Goal: Task Accomplishment & Management: Complete application form

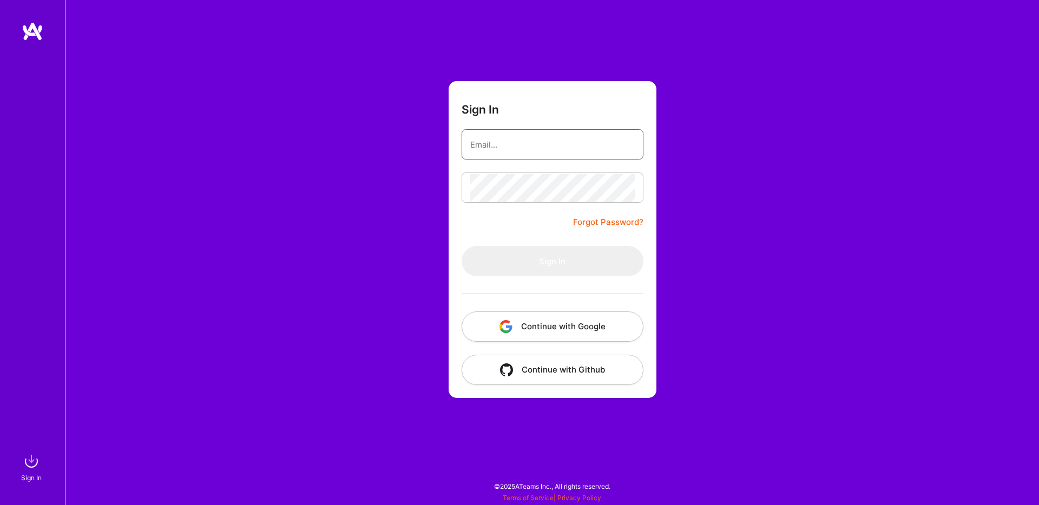
type input "[EMAIL_ADDRESS][DOMAIN_NAME]"
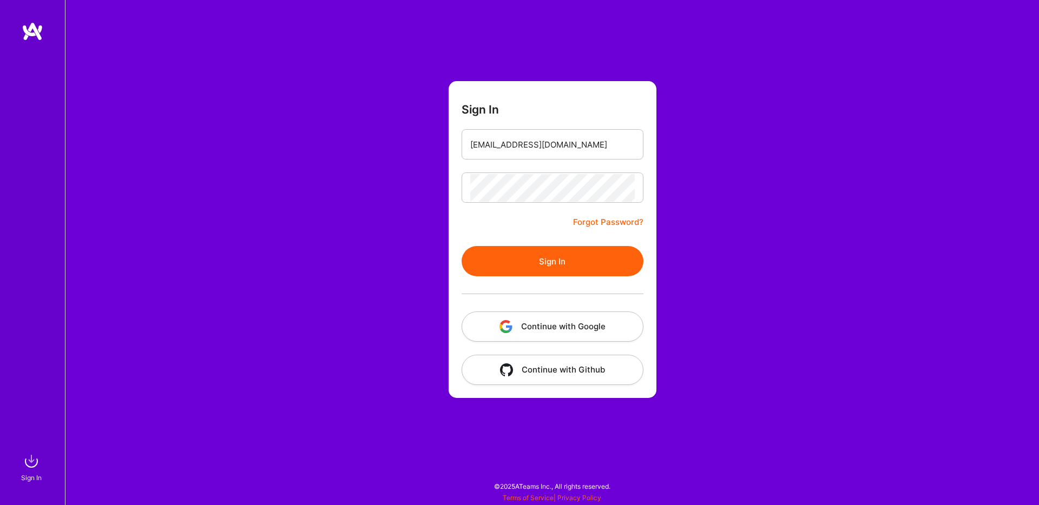
click at [501, 244] on form "Sign In [EMAIL_ADDRESS][DOMAIN_NAME] Forgot Password? Sign In Continue with Goo…" at bounding box center [553, 239] width 208 height 317
click at [511, 256] on button "Sign In" at bounding box center [553, 261] width 182 height 30
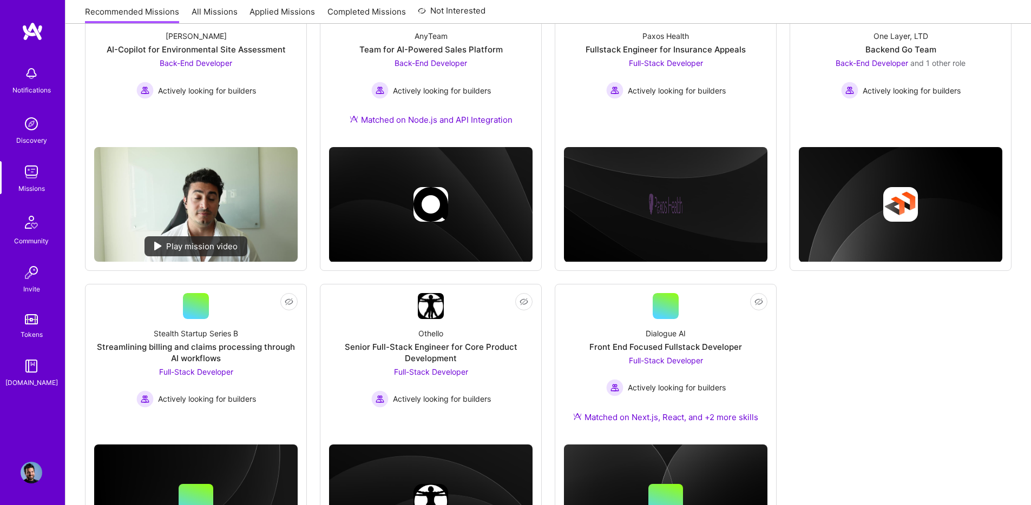
scroll to position [285, 0]
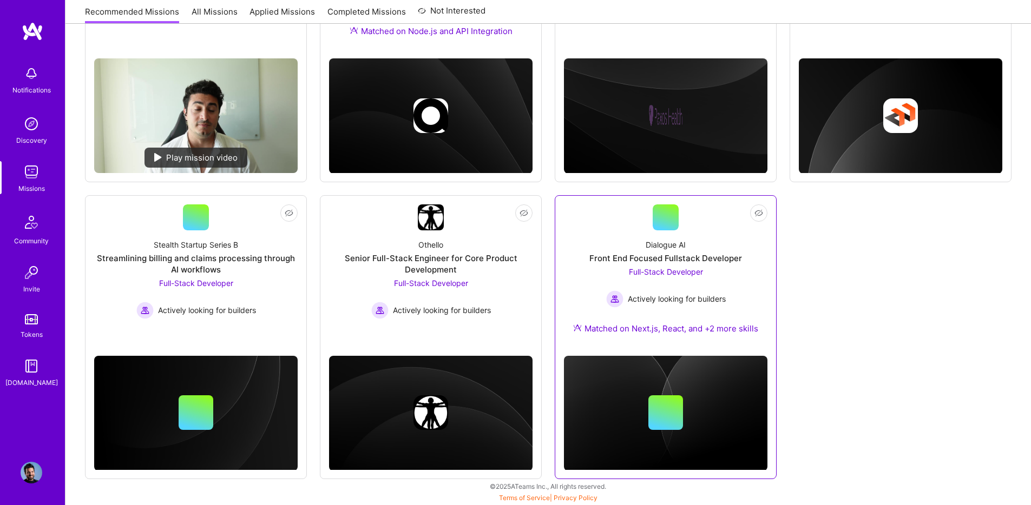
click at [643, 231] on div "Dialogue AI Front End Focused Fullstack Developer Full-Stack Developer Actively…" at bounding box center [665, 289] width 203 height 117
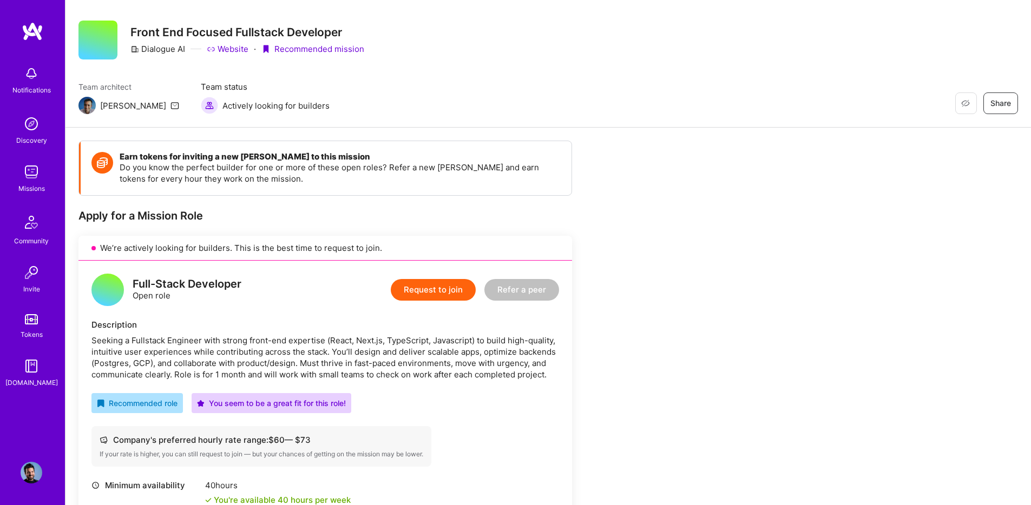
scroll to position [82, 0]
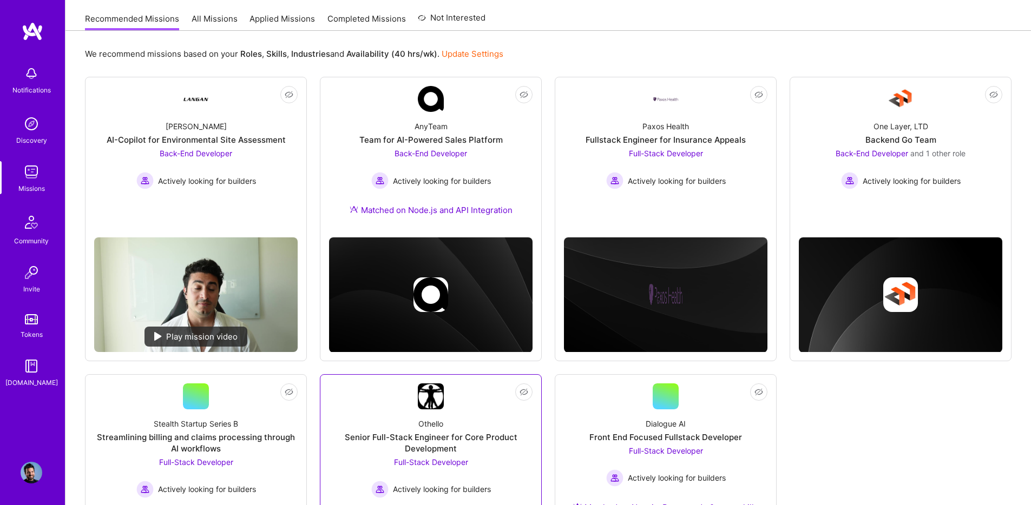
scroll to position [97, 0]
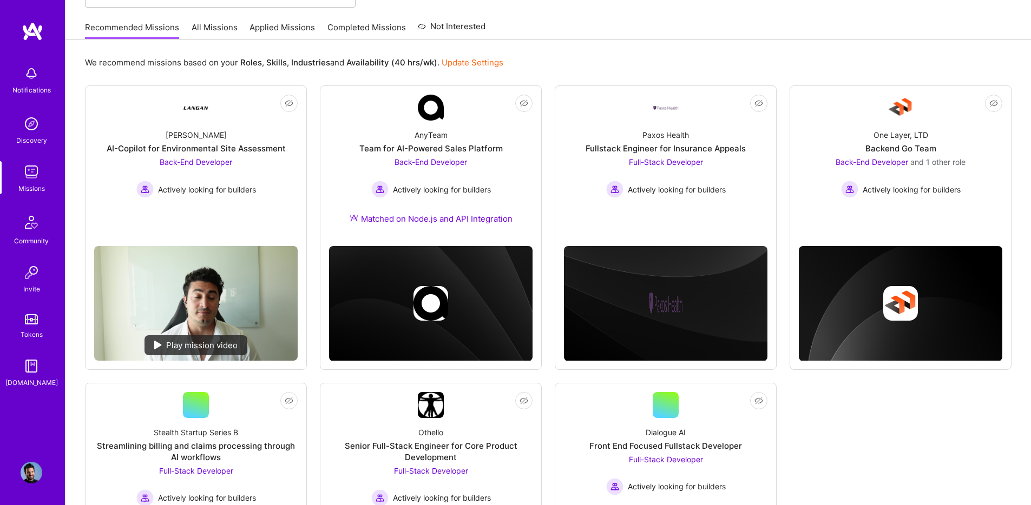
click at [278, 25] on link "Applied Missions" at bounding box center [281, 31] width 65 height 18
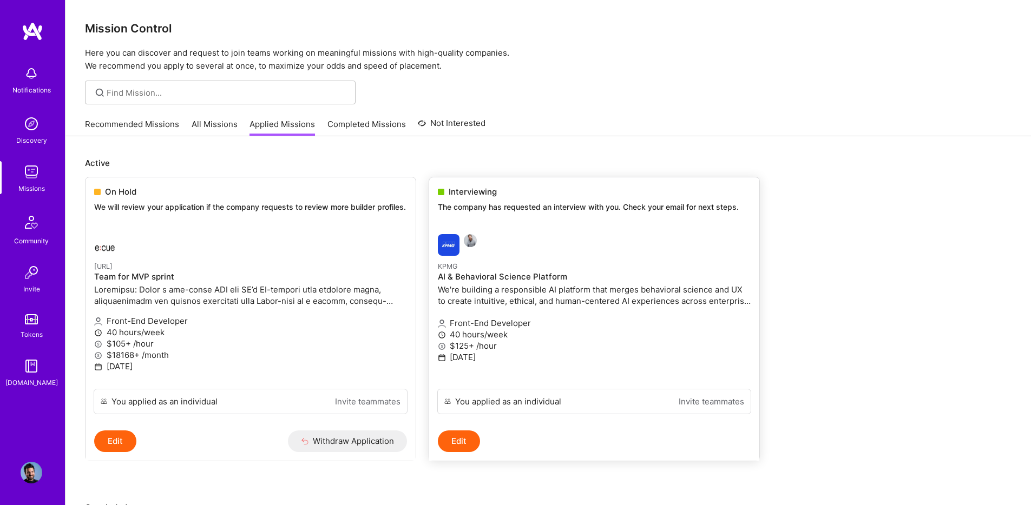
click at [497, 226] on link "KPMG AI & Behavioral Science Platform We're building a responsible AI platform …" at bounding box center [594, 307] width 330 height 163
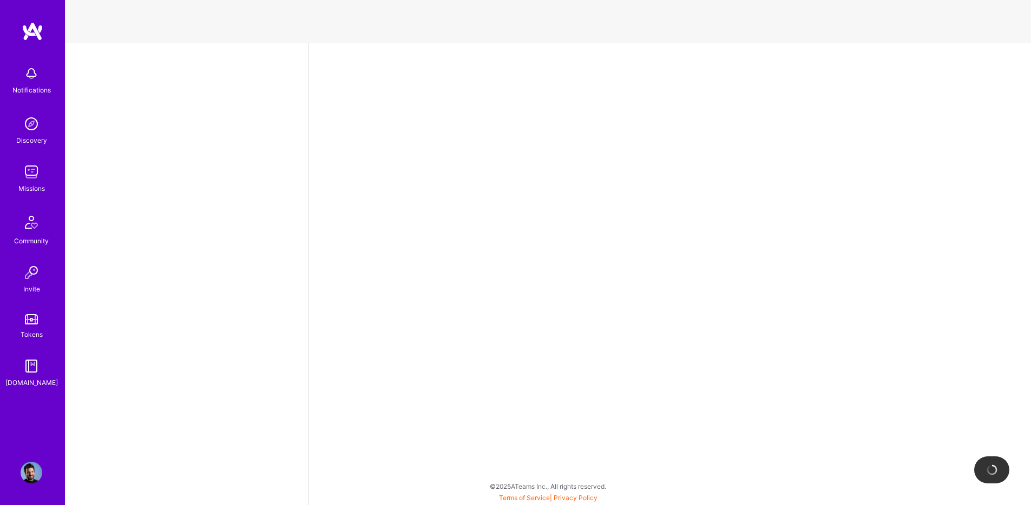
select select "US"
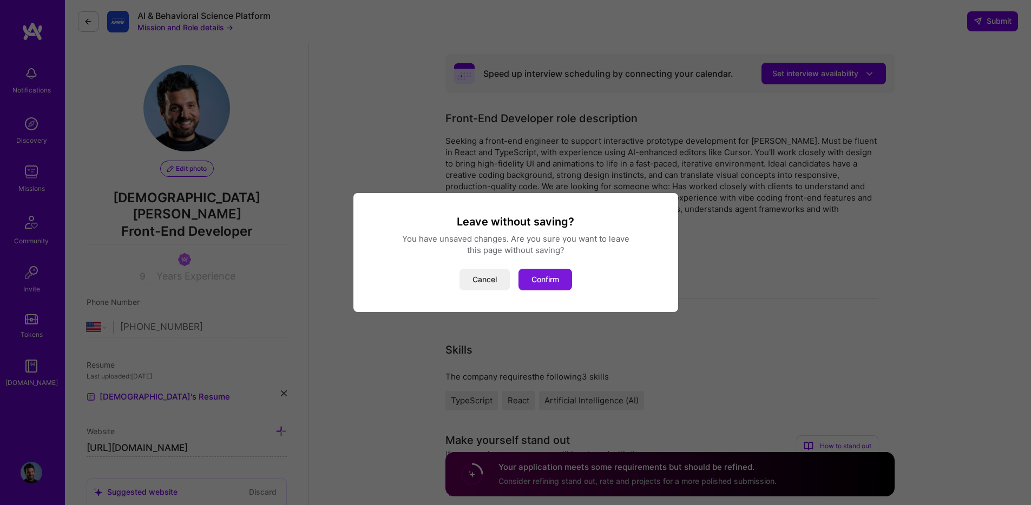
click at [544, 280] on button "Confirm" at bounding box center [545, 280] width 54 height 22
